Goal: Task Accomplishment & Management: Manage account settings

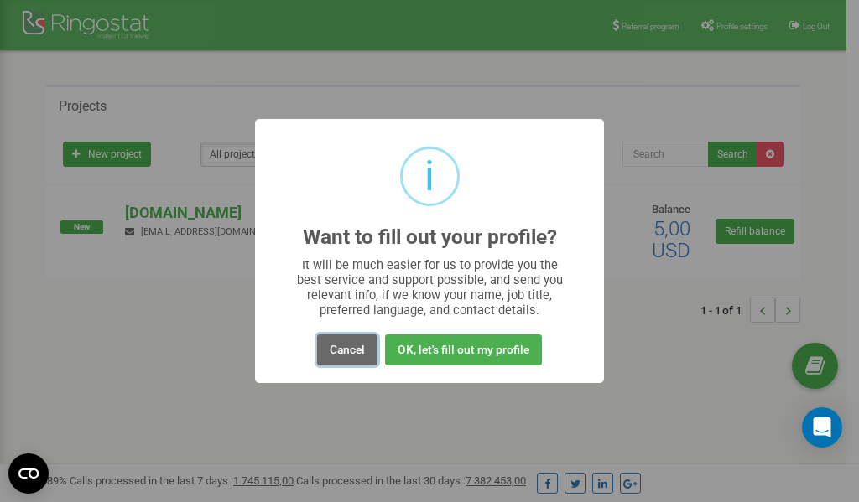
click at [342, 349] on button "Cancel" at bounding box center [347, 350] width 60 height 31
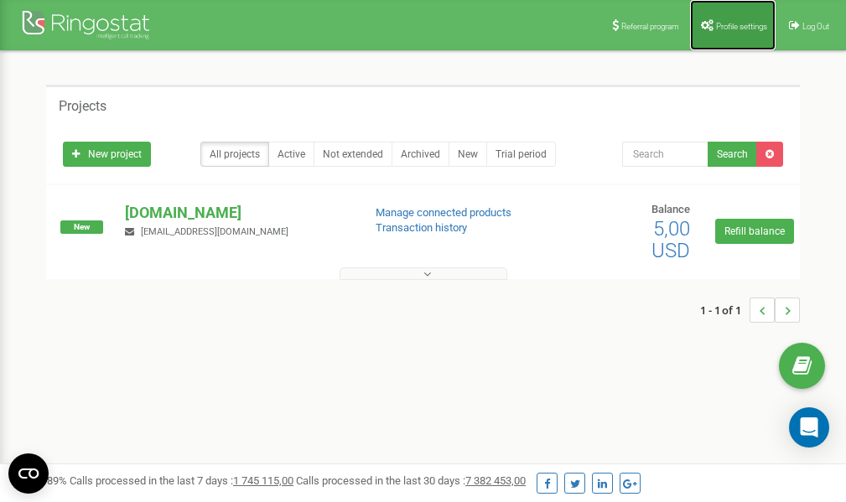
click at [720, 23] on span "Profile settings" at bounding box center [741, 26] width 51 height 9
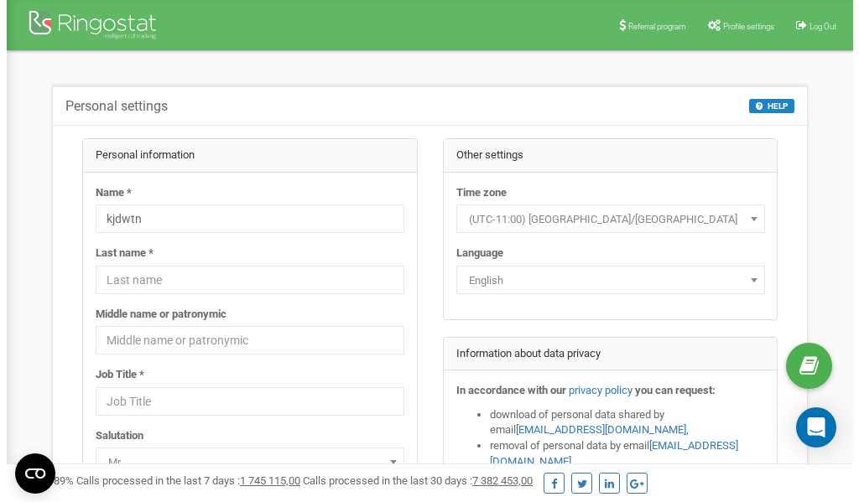
scroll to position [84, 0]
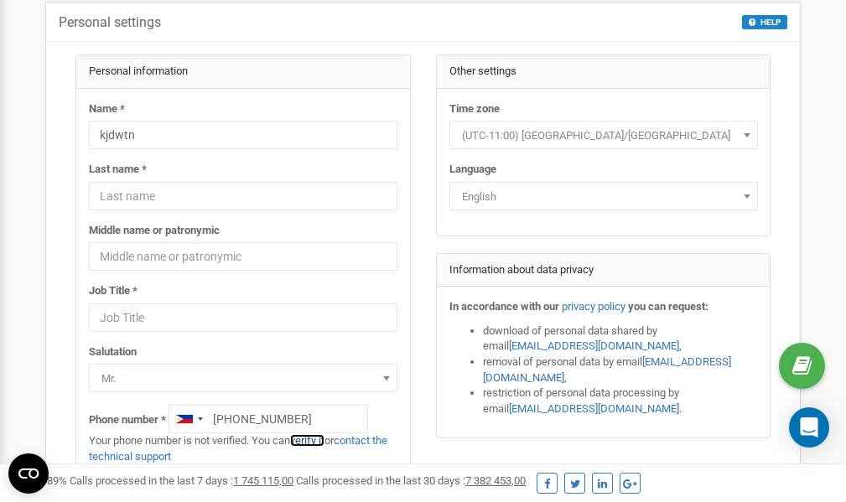
click at [318, 440] on link "verify it" at bounding box center [307, 441] width 34 height 13
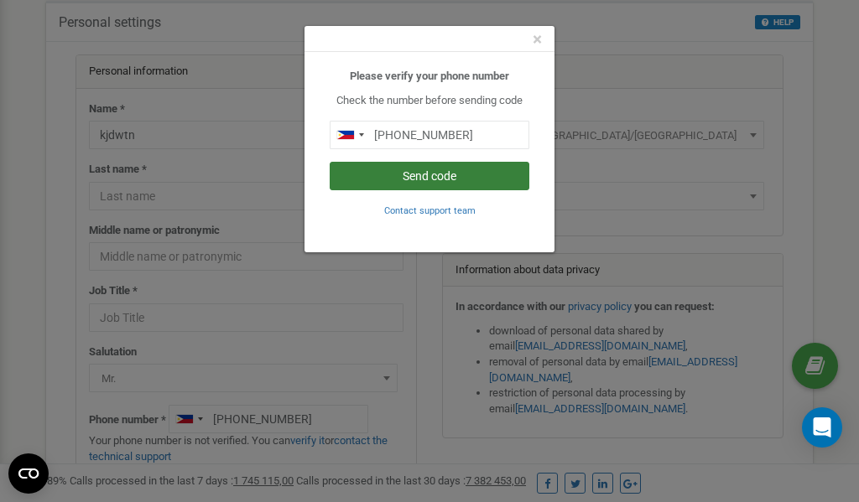
click at [444, 176] on button "Send code" at bounding box center [430, 176] width 200 height 29
